Goal: Transaction & Acquisition: Purchase product/service

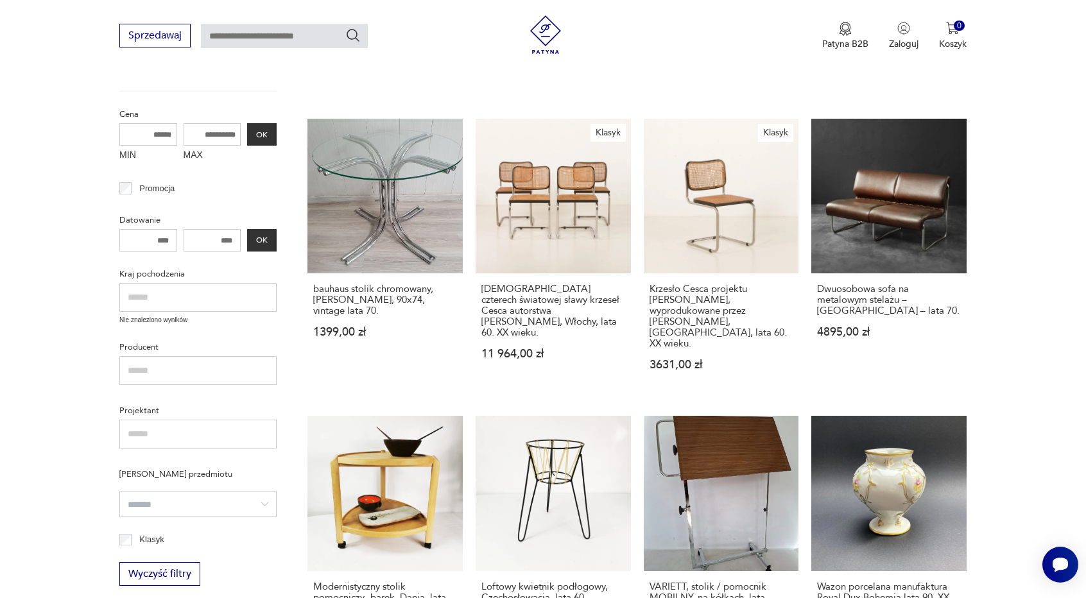
scroll to position [434, 0]
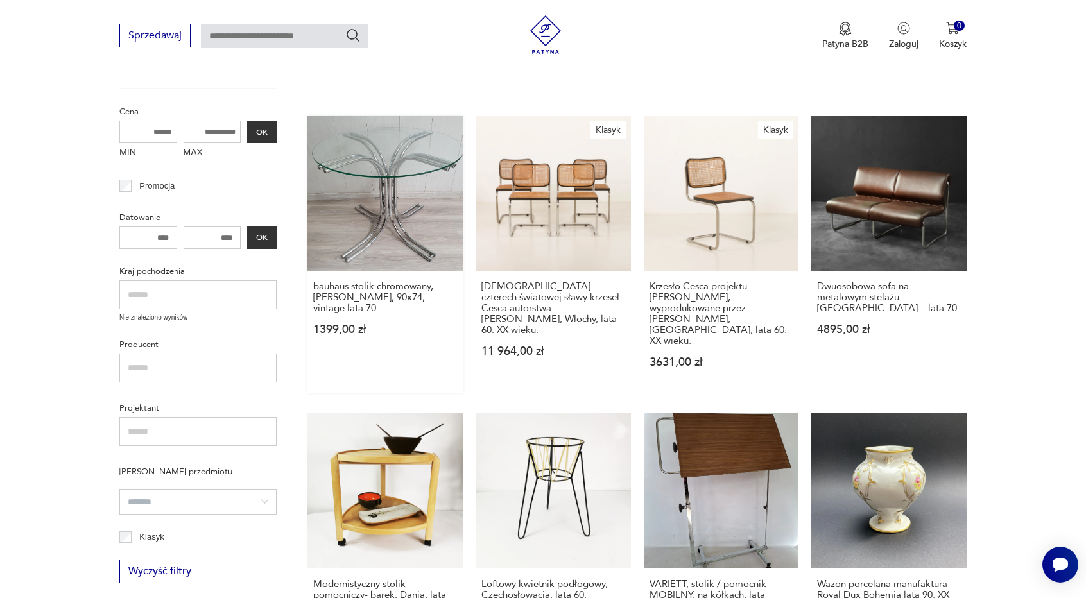
click at [381, 212] on link "bauhaus stolik chromowany, [PERSON_NAME], 90x74, vintage lata 70. 1399,00 zł" at bounding box center [384, 254] width 155 height 277
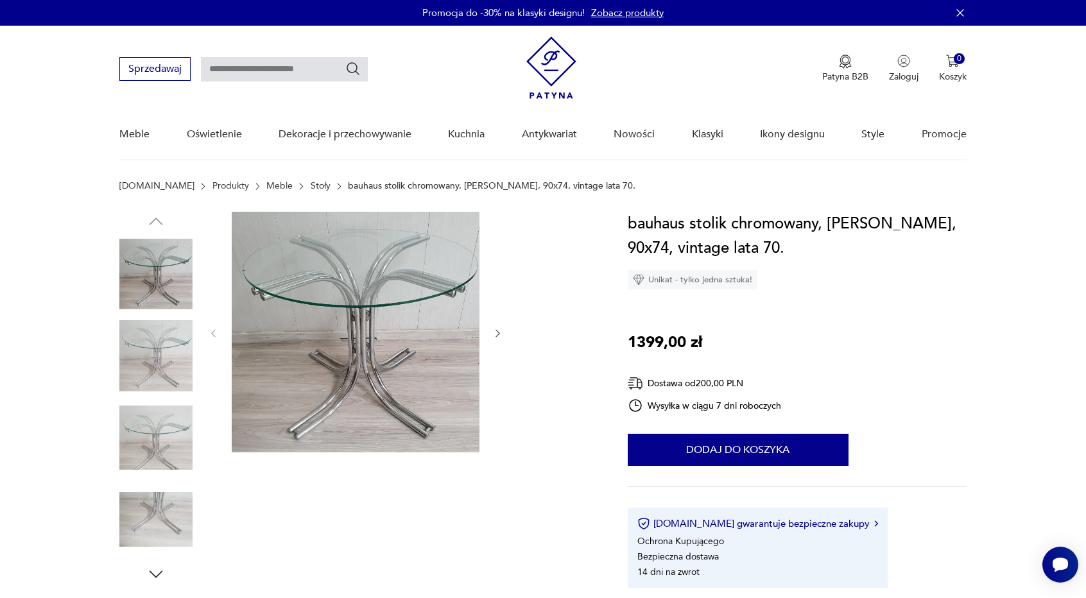
click at [492, 333] on icon "button" at bounding box center [497, 333] width 11 height 11
click at [498, 331] on icon "button" at bounding box center [497, 333] width 11 height 11
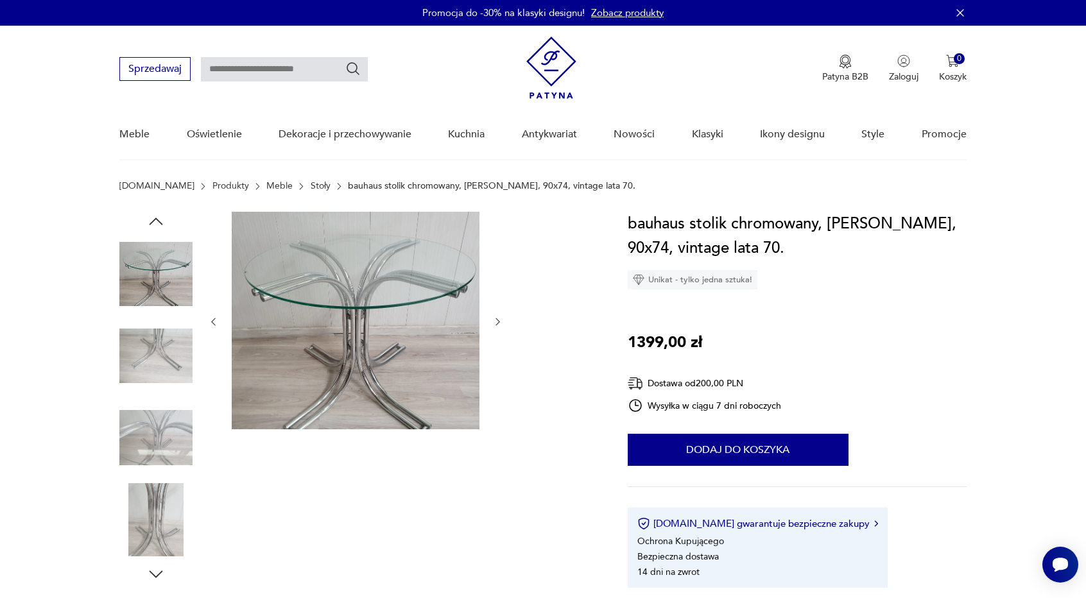
click at [498, 331] on div at bounding box center [355, 322] width 295 height 220
click at [496, 325] on icon "button" at bounding box center [498, 322] width 4 height 8
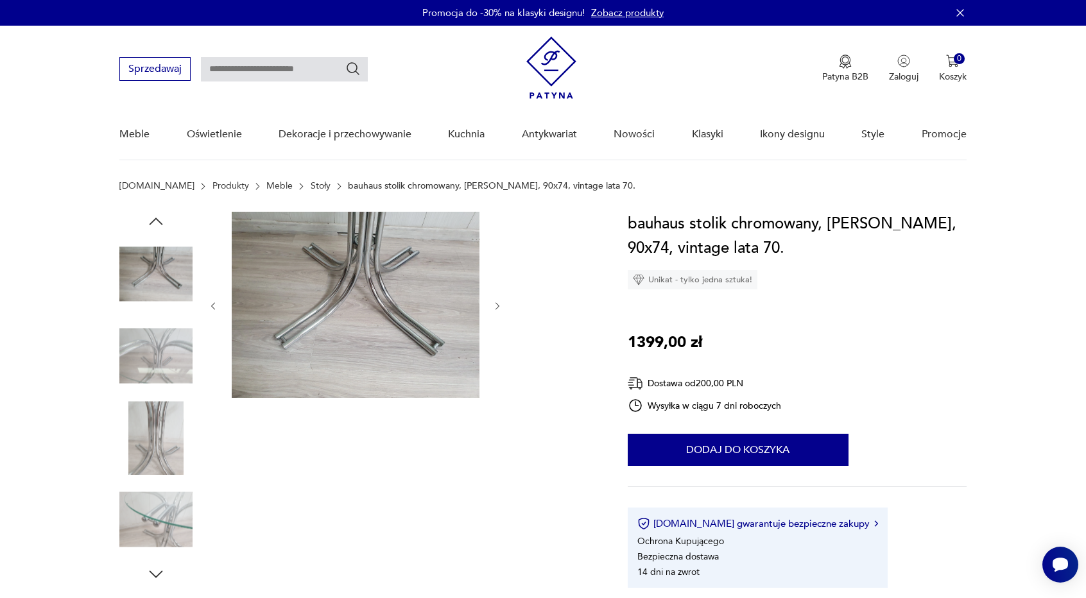
click at [499, 310] on icon "button" at bounding box center [497, 306] width 11 height 11
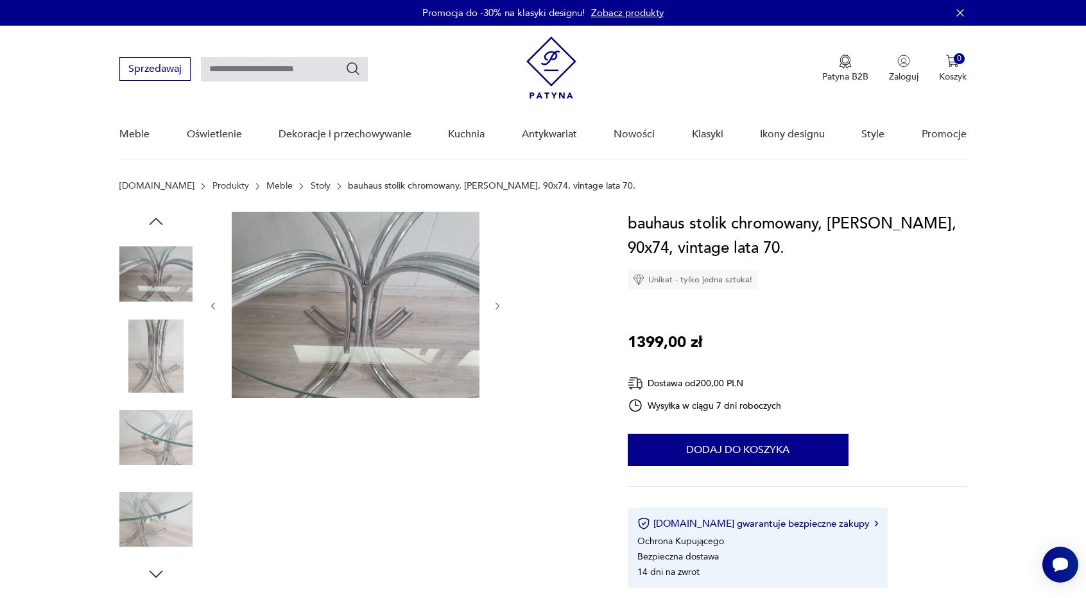
click at [498, 307] on icon "button" at bounding box center [498, 306] width 4 height 8
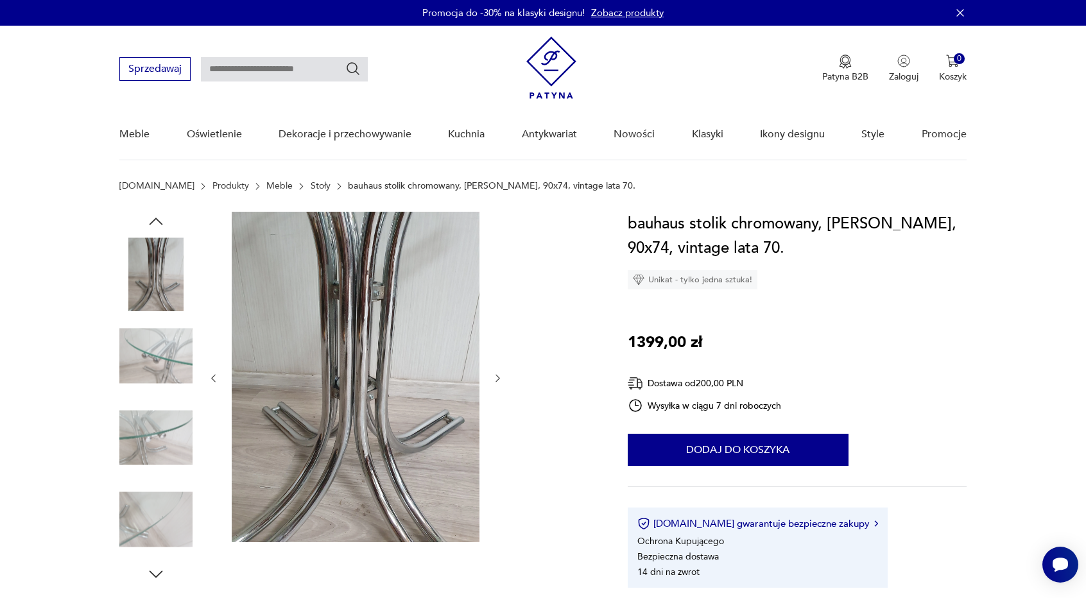
click at [498, 307] on div at bounding box center [355, 378] width 295 height 333
click at [501, 374] on icon "button" at bounding box center [497, 378] width 11 height 11
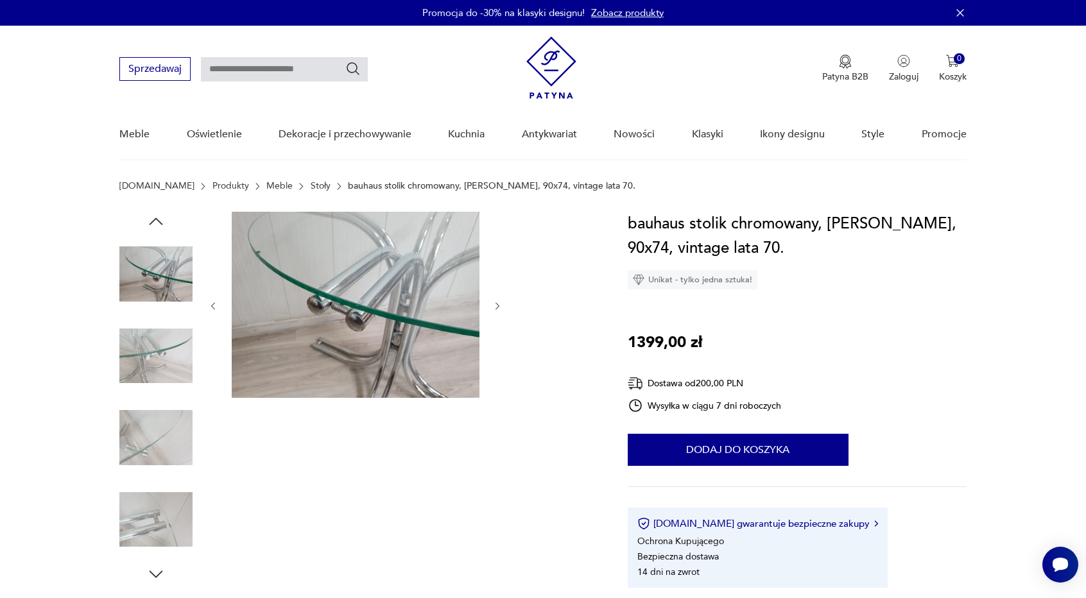
click at [496, 311] on button "button" at bounding box center [497, 306] width 11 height 13
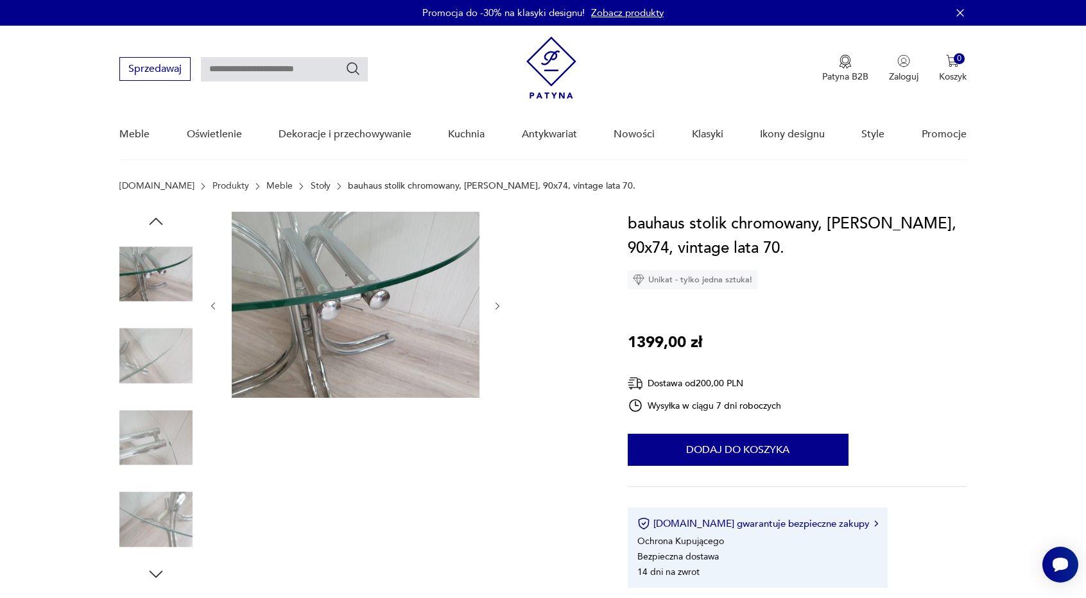
click at [496, 311] on button "button" at bounding box center [497, 306] width 11 height 13
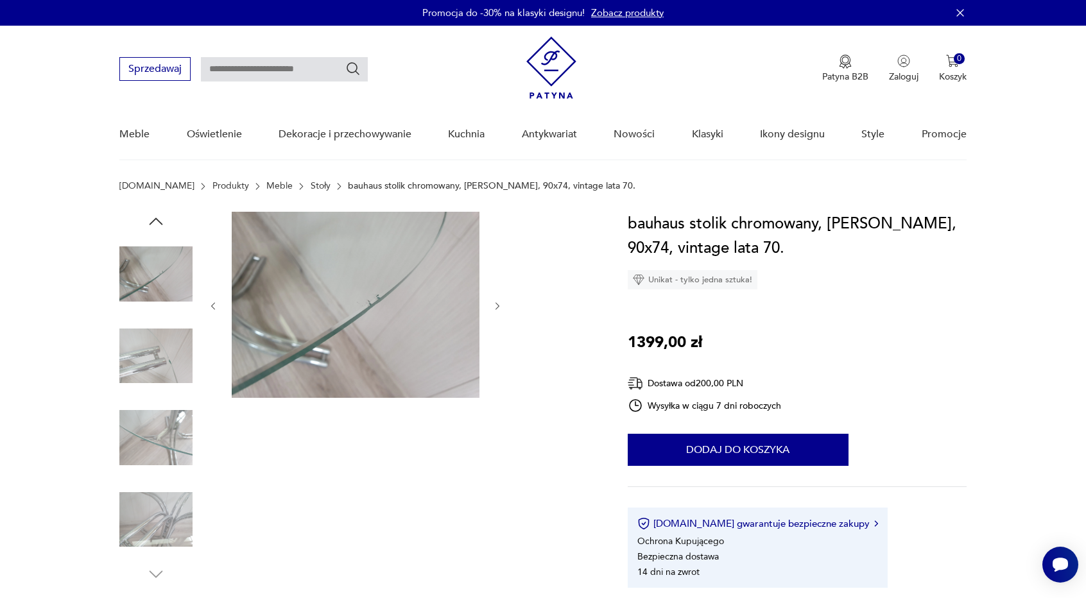
click at [496, 311] on button "button" at bounding box center [497, 306] width 11 height 13
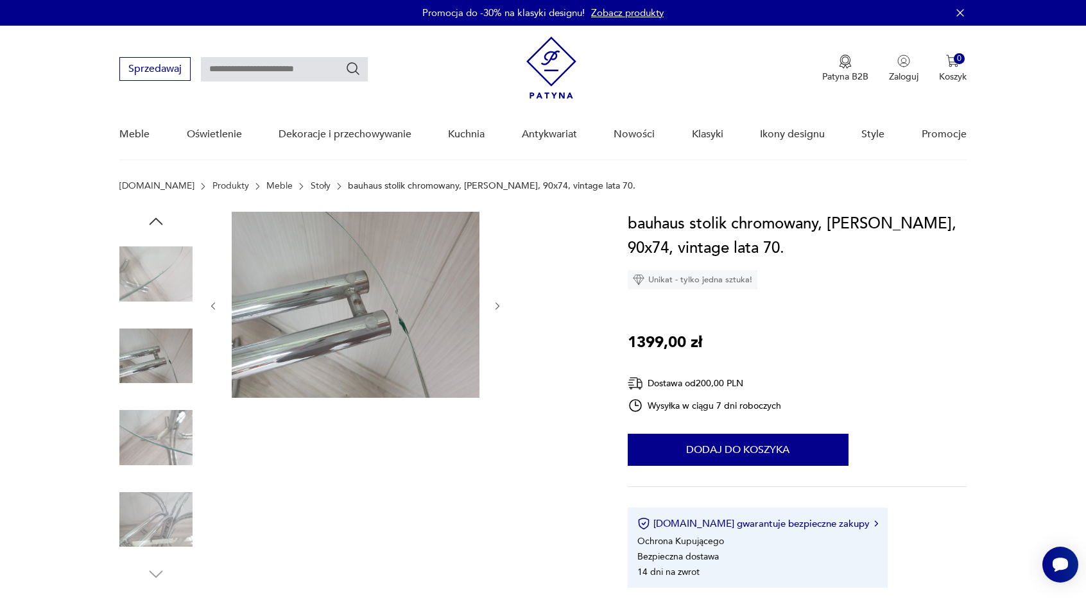
click at [496, 311] on icon "button" at bounding box center [497, 306] width 11 height 11
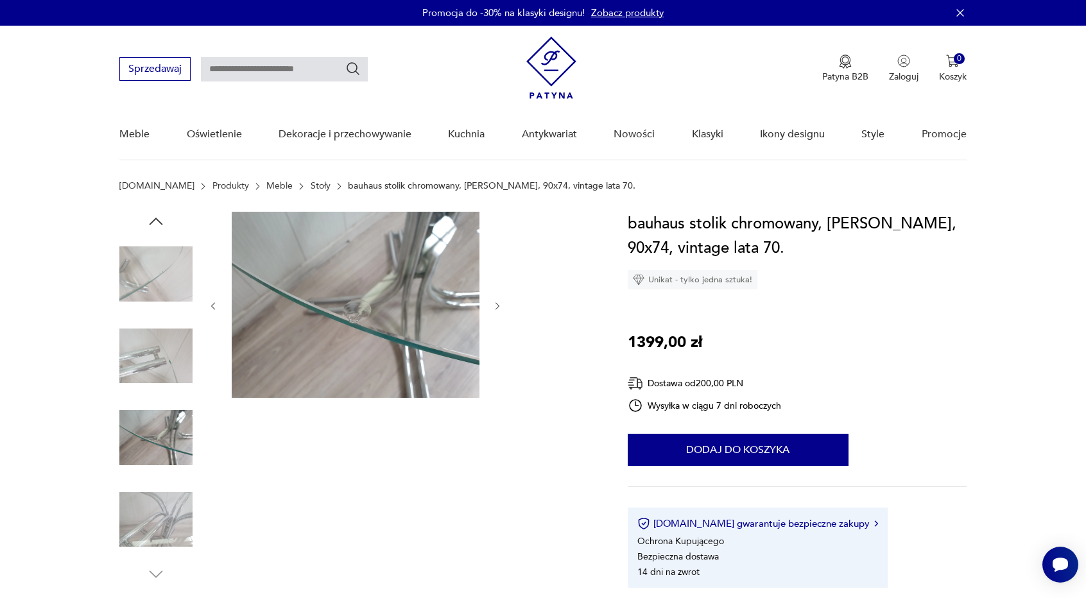
click at [496, 311] on icon "button" at bounding box center [497, 306] width 11 height 11
